Goal: Task Accomplishment & Management: Use online tool/utility

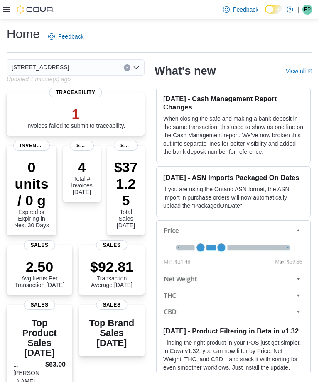
click at [4, 10] on icon at bounding box center [6, 9] width 7 height 5
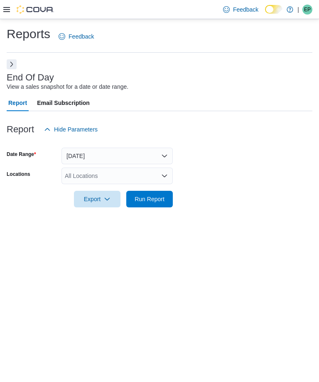
scroll to position [19, 0]
click at [162, 195] on span "Run Report" at bounding box center [150, 199] width 30 height 8
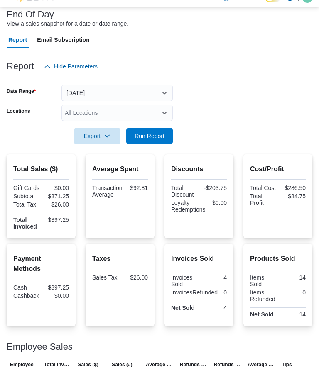
scroll to position [61, 0]
